Goal: Information Seeking & Learning: Find specific page/section

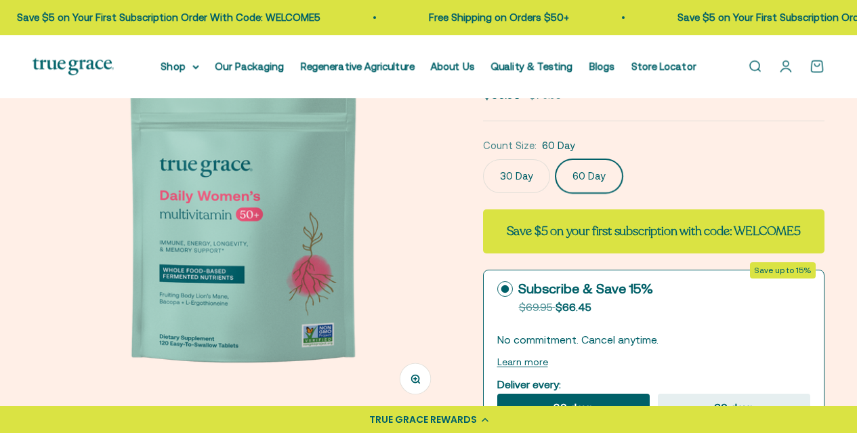
scroll to position [135, 0]
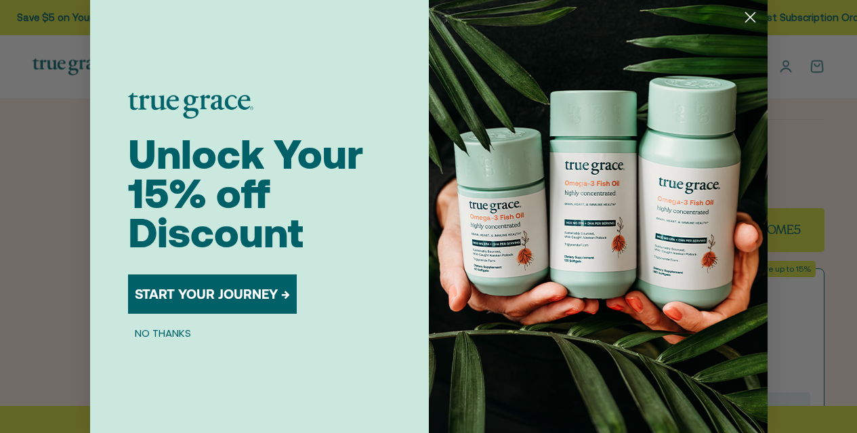
click at [748, 25] on circle "Close dialog" at bounding box center [749, 17] width 22 height 22
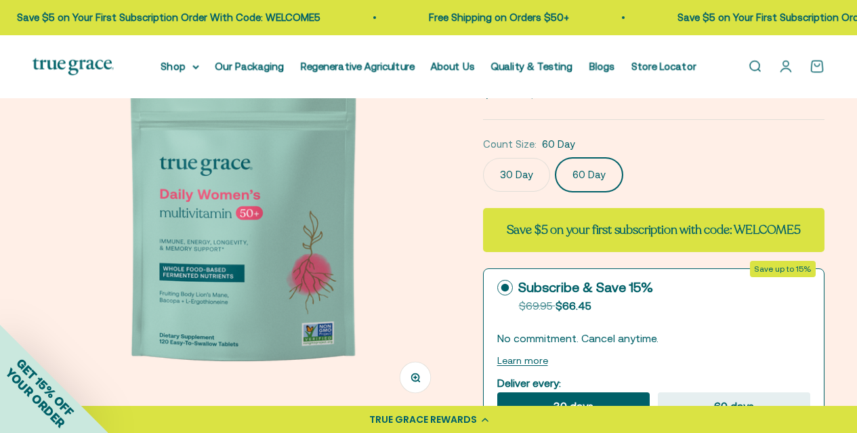
scroll to position [271, 0]
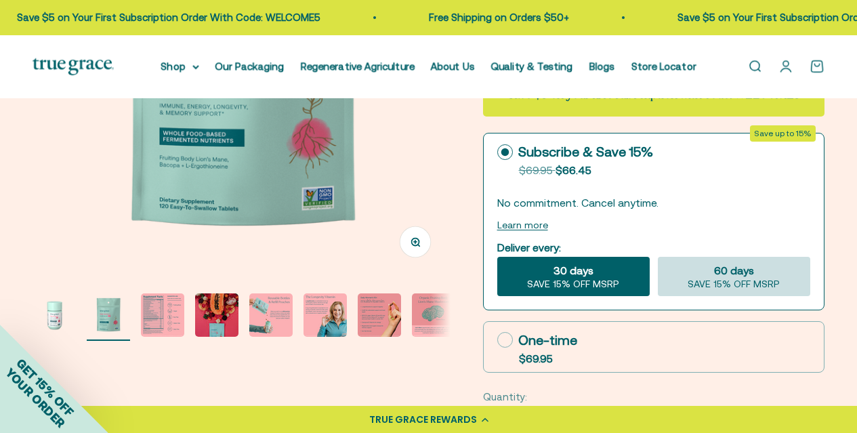
click at [691, 263] on div "60 days SAVE 15% OFF MSRP" at bounding box center [734, 276] width 152 height 39
click at [658, 257] on input "60 days SAVE 15% OFF MSRP" at bounding box center [657, 256] width 1 height 1
radio input "true"
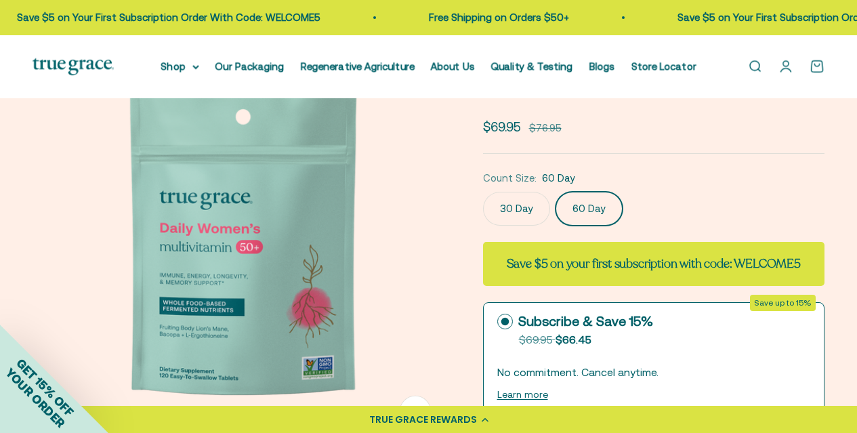
scroll to position [68, 0]
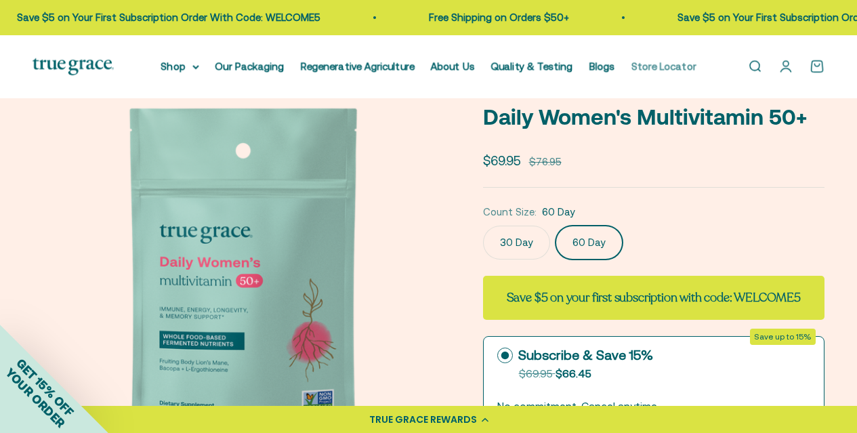
click at [682, 64] on link "Store Locator" at bounding box center [663, 66] width 65 height 12
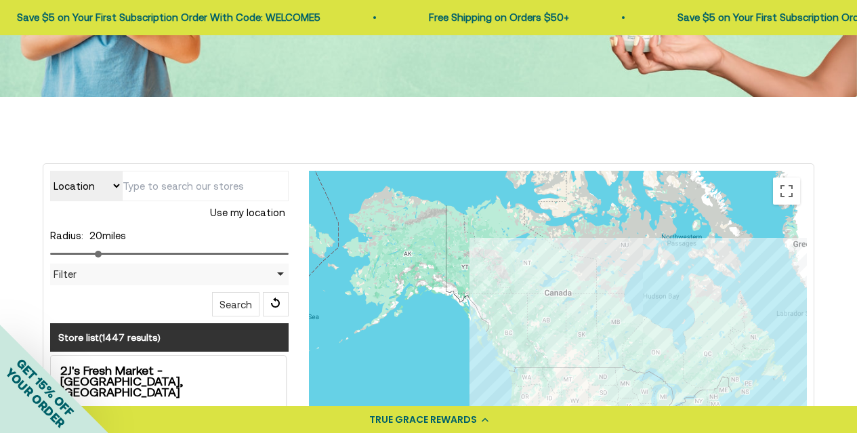
scroll to position [271, 0]
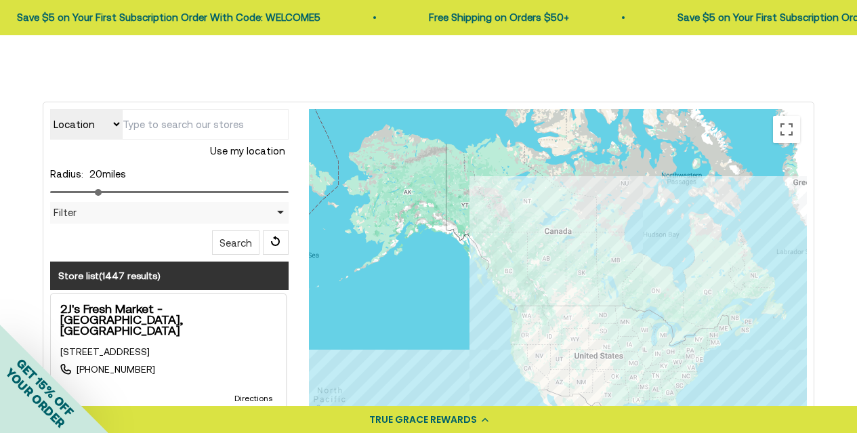
click at [182, 117] on input "text" at bounding box center [205, 124] width 167 height 30
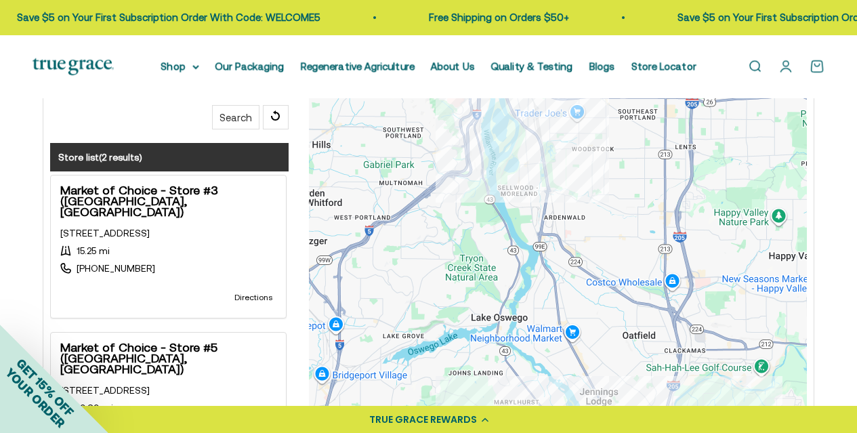
scroll to position [474, 0]
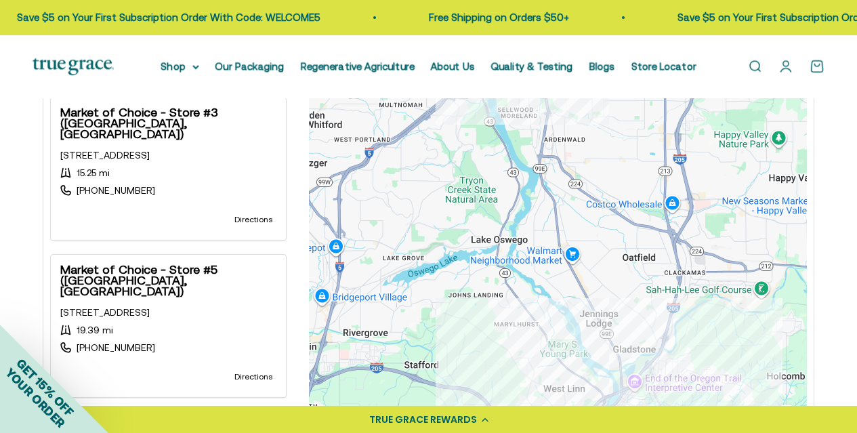
type input "Washougal, WA 98671, [GEOGRAPHIC_DATA]"
click at [180, 112] on strong "Market of Choice - Store #3 ([GEOGRAPHIC_DATA], [GEOGRAPHIC_DATA])" at bounding box center [168, 123] width 216 height 33
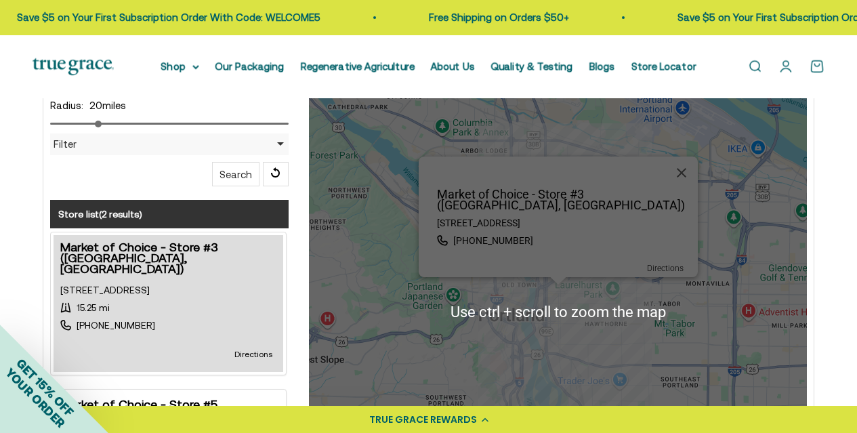
scroll to position [339, 0]
click at [551, 190] on div at bounding box center [546, 173] width 238 height 33
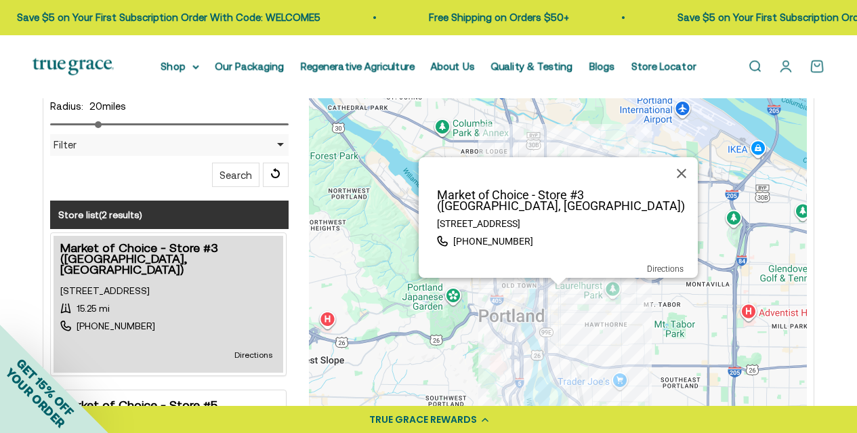
click at [546, 205] on p "Market of Choice - Store #3 ([GEOGRAPHIC_DATA], [GEOGRAPHIC_DATA])" at bounding box center [562, 201] width 271 height 22
click at [60, 243] on div "Market of Choice - Store #3 ([GEOGRAPHIC_DATA], [GEOGRAPHIC_DATA]) [STREET_ADDR…" at bounding box center [169, 304] width 230 height 137
click at [546, 201] on p "Market of Choice - Store #3 ([GEOGRAPHIC_DATA], [GEOGRAPHIC_DATA])" at bounding box center [562, 201] width 271 height 22
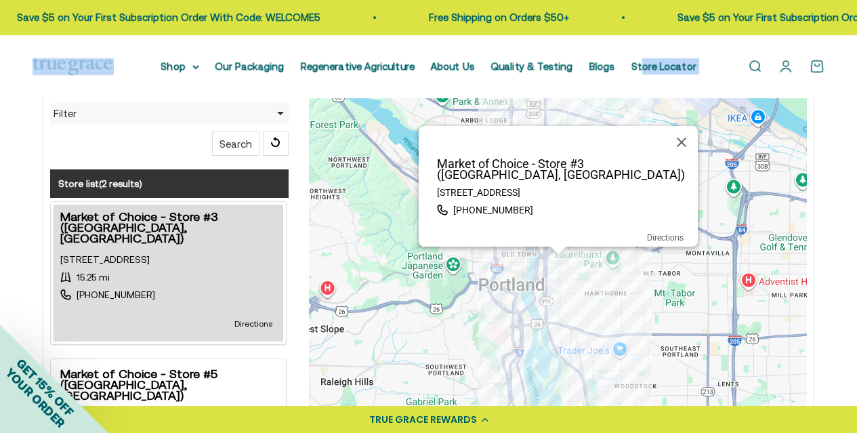
drag, startPoint x: 599, startPoint y: 219, endPoint x: 551, endPoint y: 459, distance: 245.4
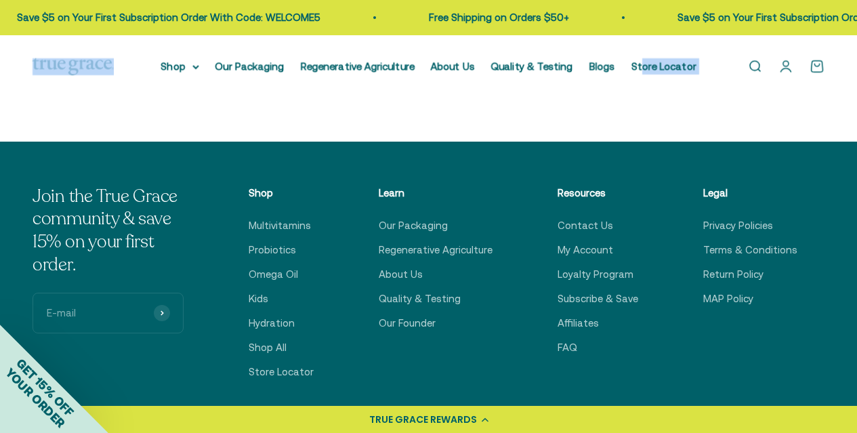
scroll to position [917, 0]
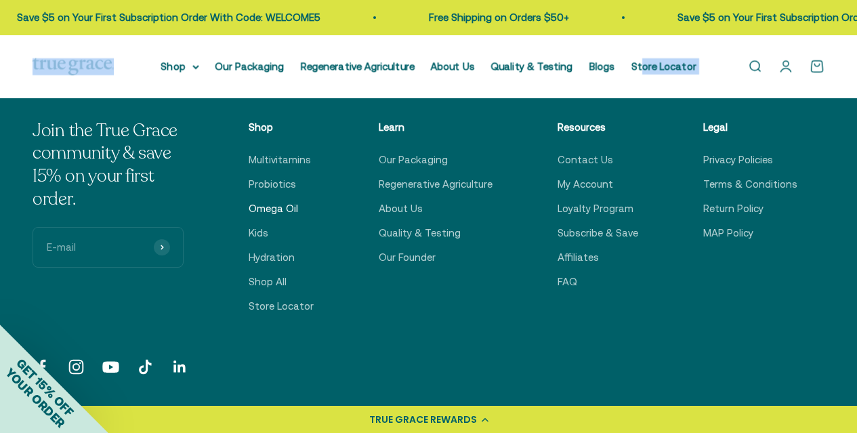
click at [298, 204] on link "Omega Oil" at bounding box center [273, 208] width 49 height 16
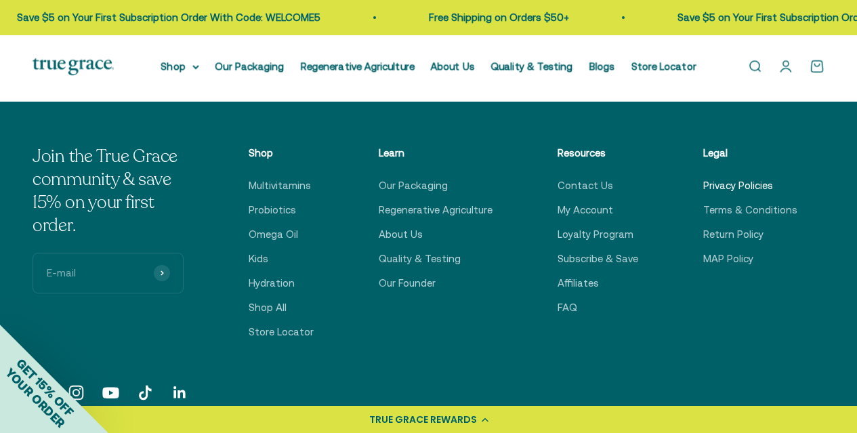
scroll to position [271, 0]
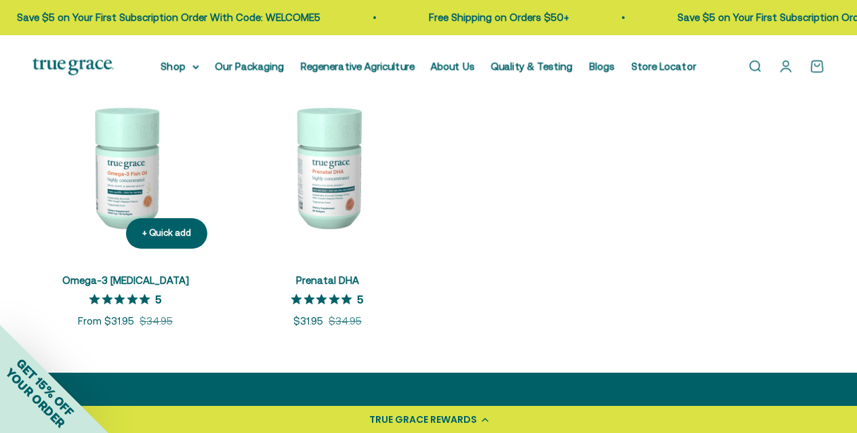
click at [108, 156] on img at bounding box center [126, 167] width 186 height 186
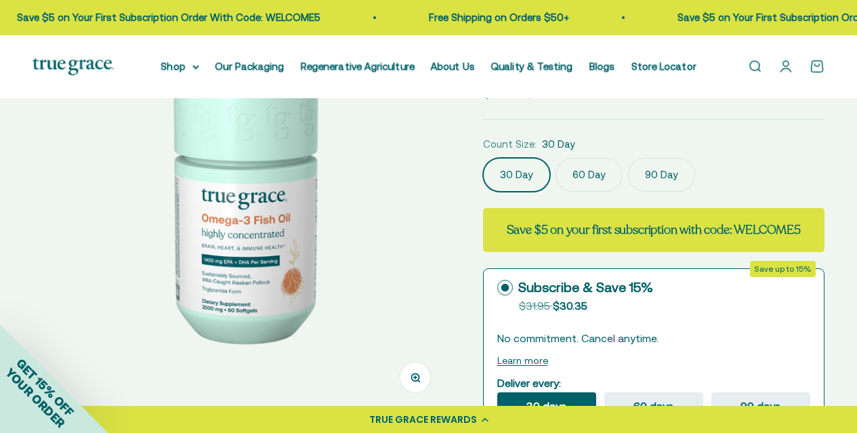
scroll to position [339, 0]
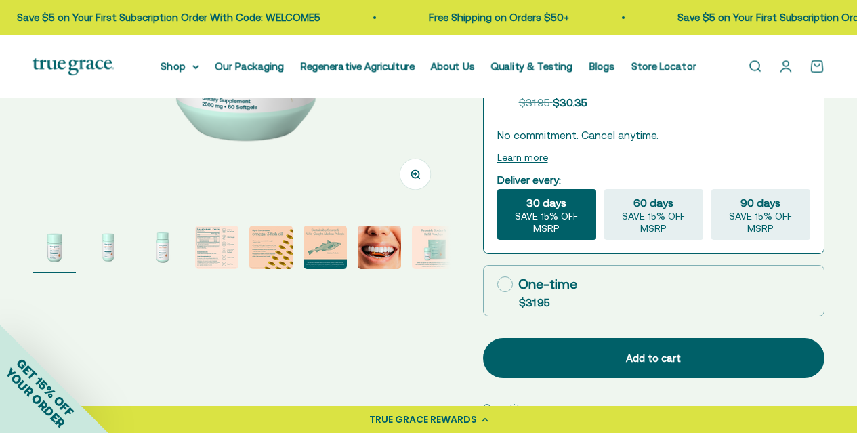
click at [375, 253] on img "Go to item 7" at bounding box center [379, 247] width 43 height 43
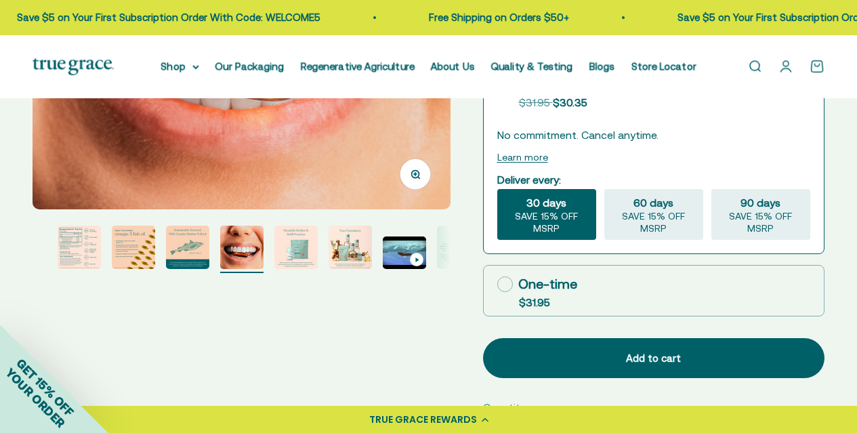
click at [88, 251] on img "Go to item 4" at bounding box center [79, 247] width 43 height 43
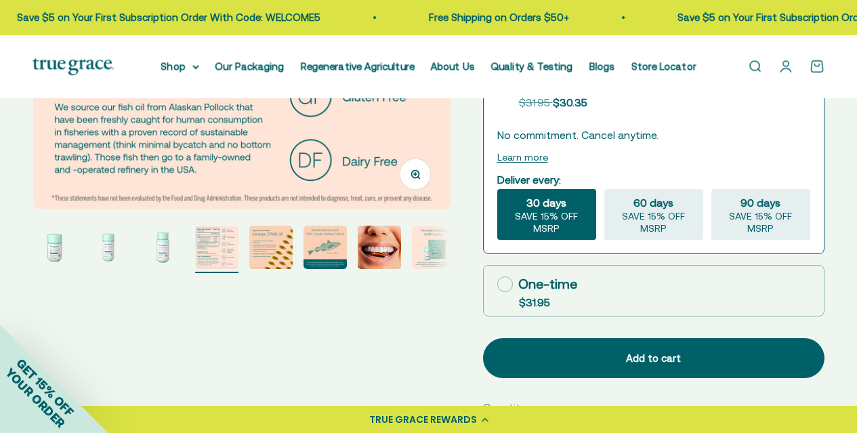
click at [277, 256] on img "Go to item 5" at bounding box center [270, 247] width 43 height 43
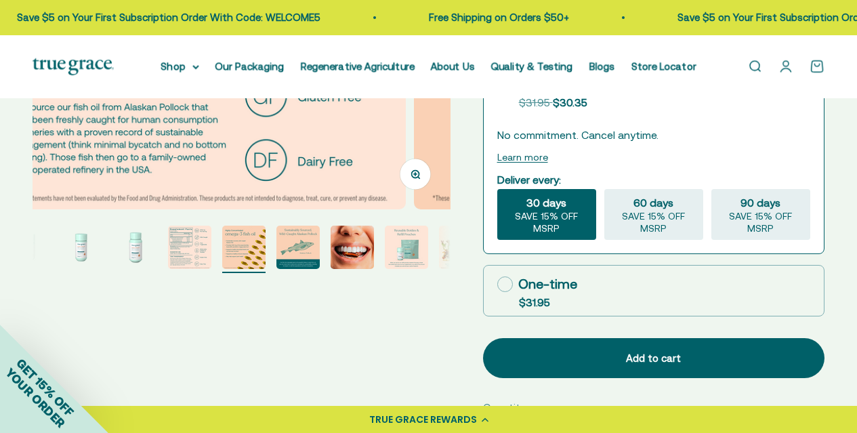
scroll to position [0, 0]
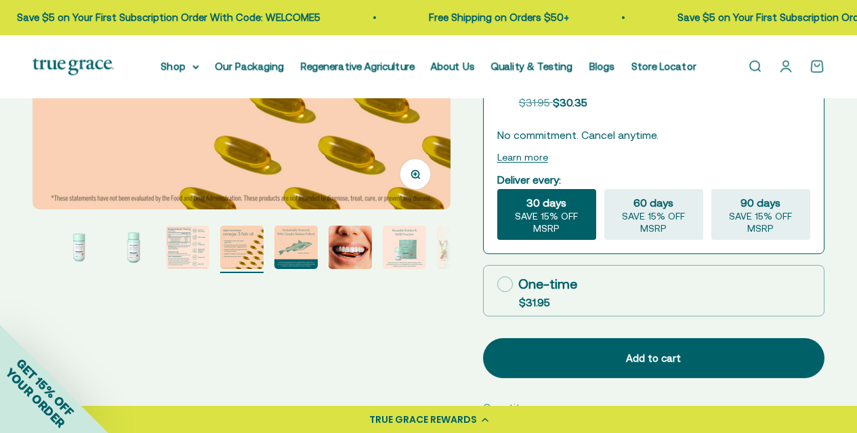
click at [310, 245] on img "Go to item 6" at bounding box center [295, 247] width 43 height 43
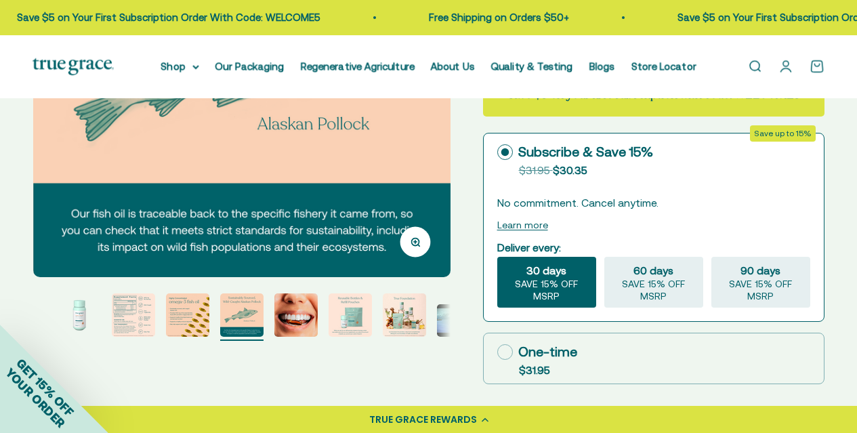
click at [345, 320] on img "Go to item 8" at bounding box center [350, 314] width 43 height 43
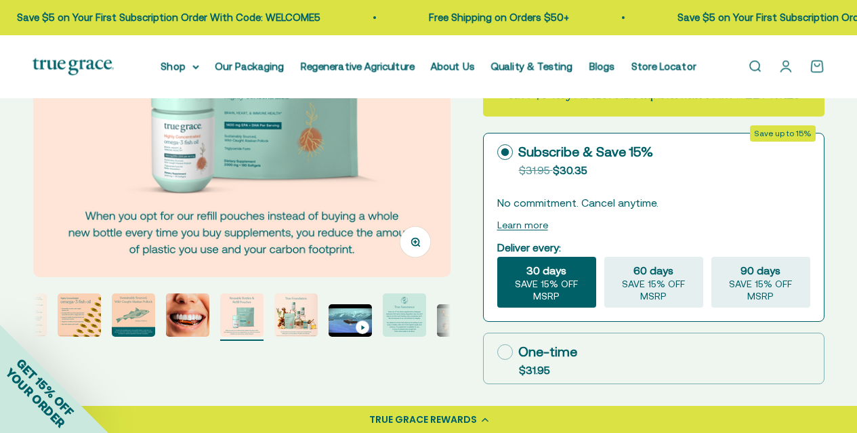
click at [418, 322] on img "Go to item 11" at bounding box center [404, 314] width 43 height 43
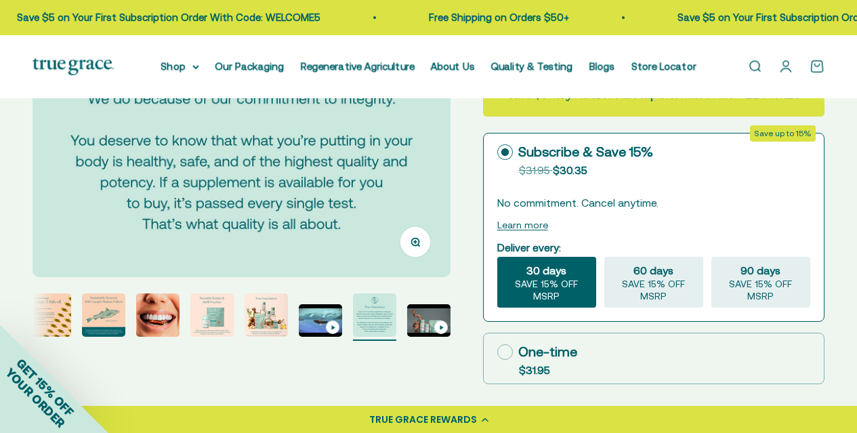
click at [284, 322] on img "Go to item 9" at bounding box center [266, 314] width 43 height 43
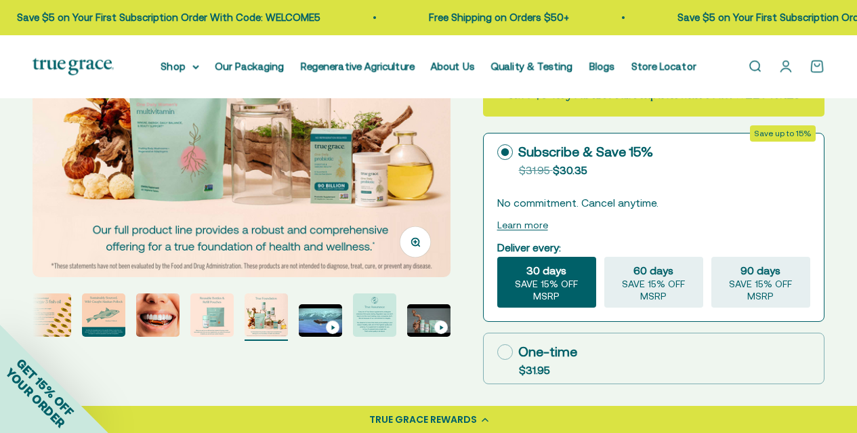
click at [368, 326] on img "Go to item 11" at bounding box center [374, 314] width 43 height 43
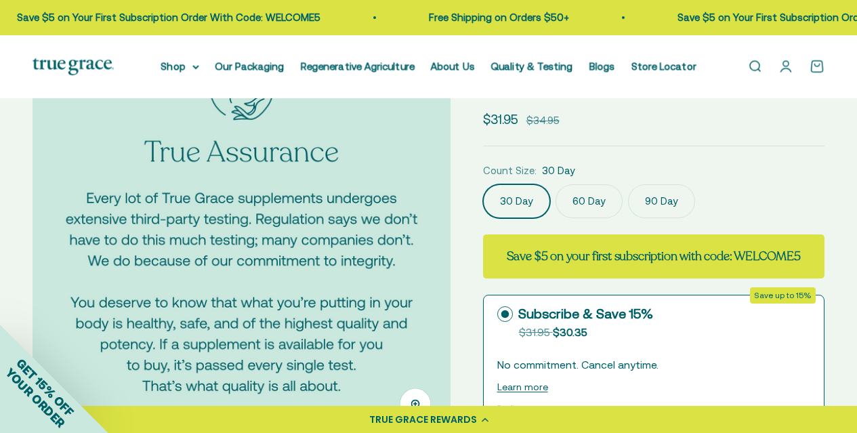
scroll to position [108, 0]
